Goal: Information Seeking & Learning: Learn about a topic

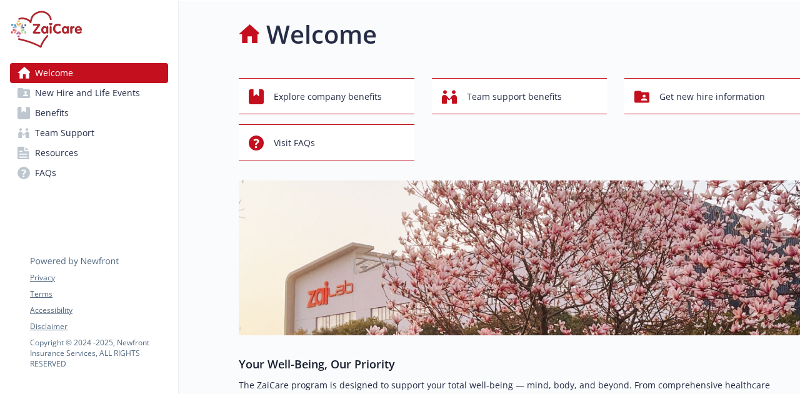
click at [71, 113] on link "Benefits" at bounding box center [89, 113] width 158 height 20
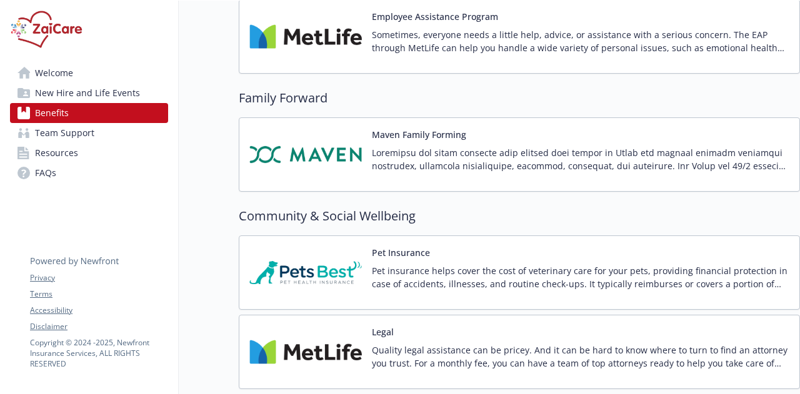
scroll to position [2949, 0]
